Goal: Task Accomplishment & Management: Use online tool/utility

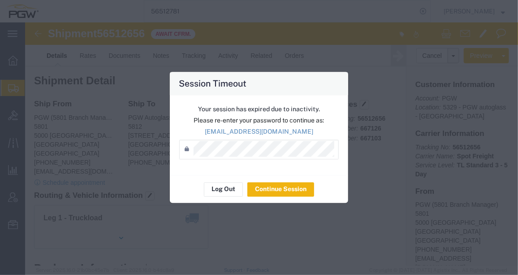
scroll to position [286, 0]
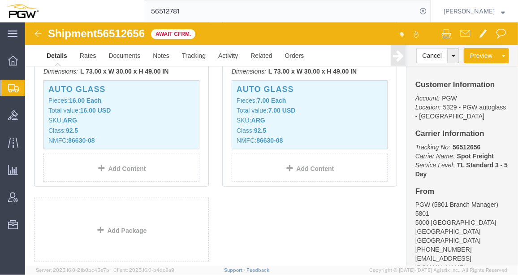
click at [0, 0] on span "Shipment Manager" at bounding box center [0, 0] width 0 height 0
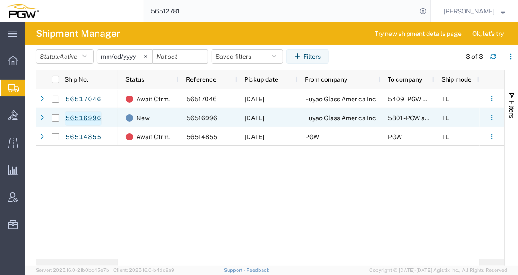
click at [84, 117] on link "56516996" at bounding box center [83, 118] width 37 height 14
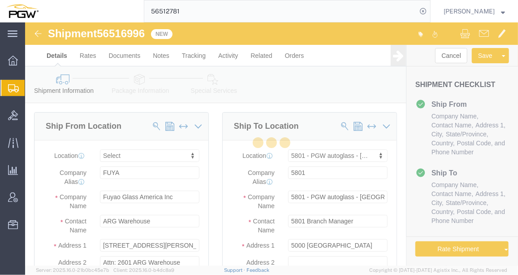
drag, startPoint x: 126, startPoint y: 12, endPoint x: 98, endPoint y: 11, distance: 27.8
click at [98, 11] on div "56512781" at bounding box center [238, 11] width 386 height 22
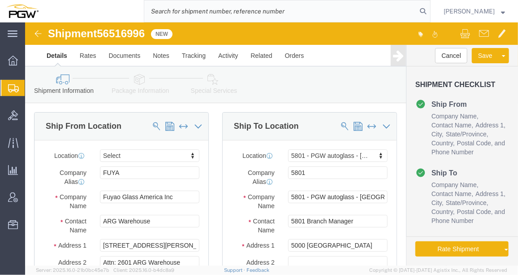
select select
select select "62891"
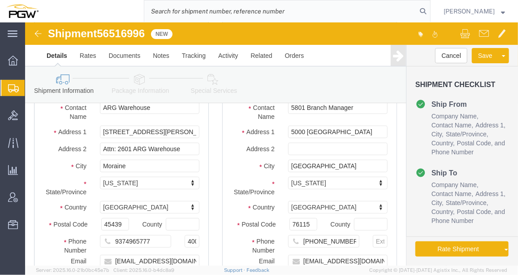
scroll to position [163, 0]
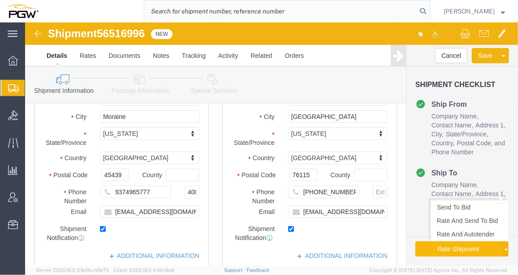
click button "Rate Shipment"
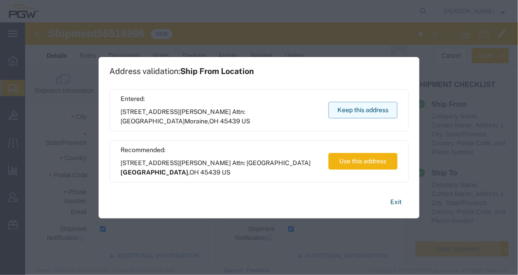
click at [341, 109] on button "Keep this address" at bounding box center [363, 110] width 69 height 17
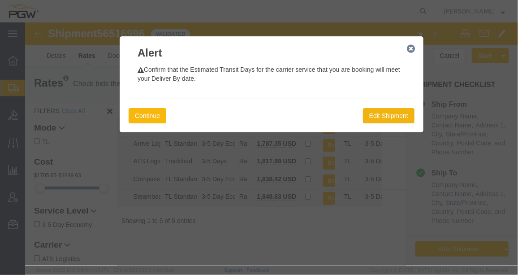
click at [156, 117] on button "Continue" at bounding box center [147, 115] width 38 height 15
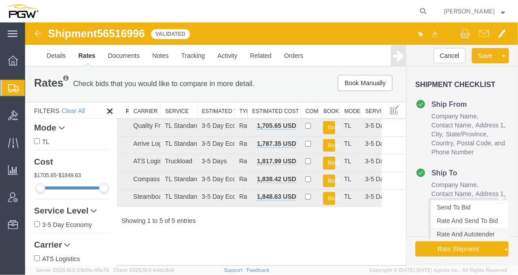
click at [464, 236] on link "Rate And Autotender" at bounding box center [470, 233] width 78 height 13
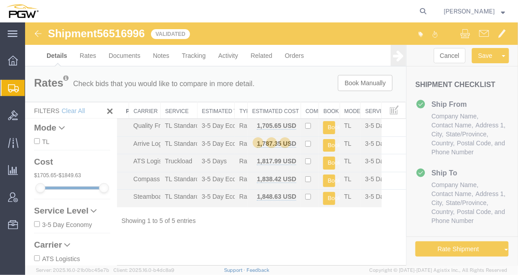
select select "62891"
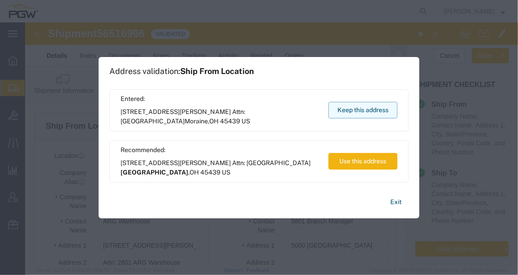
click at [348, 107] on button "Keep this address" at bounding box center [363, 110] width 69 height 17
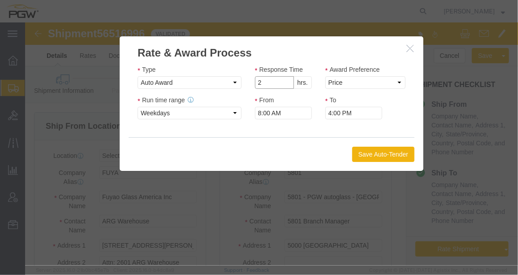
type input "2"
click input "2"
click select "Price Carrier Rank"
select select "LANE_RANK"
click select "Price Carrier Rank"
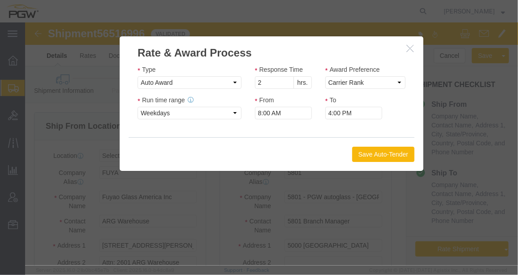
click button "Save Auto-Tender"
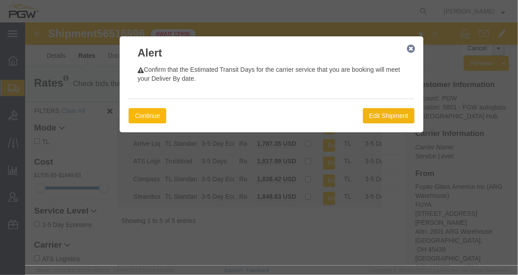
click at [152, 117] on button "Continue" at bounding box center [147, 115] width 38 height 15
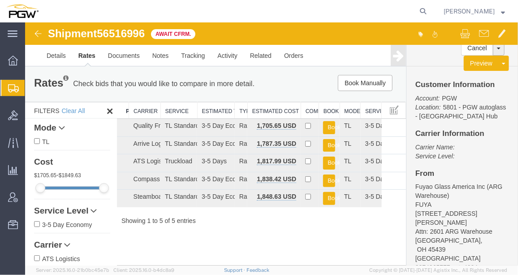
click at [35, 34] on img at bounding box center [37, 33] width 11 height 11
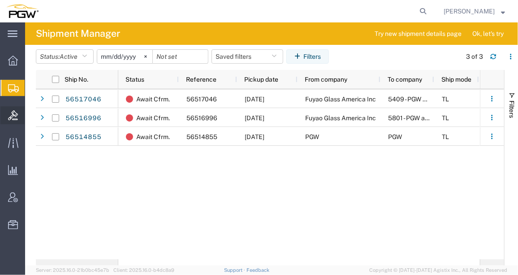
click at [28, 115] on span "Bids" at bounding box center [28, 115] width 6 height 18
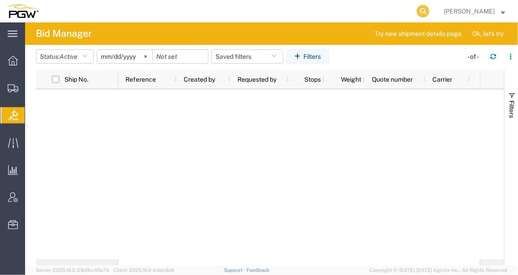
click at [417, 12] on icon at bounding box center [423, 11] width 13 height 13
click at [245, 12] on input "search" at bounding box center [280, 11] width 273 height 22
paste input "56516996"
type input "56516996"
